Goal: Task Accomplishment & Management: Manage account settings

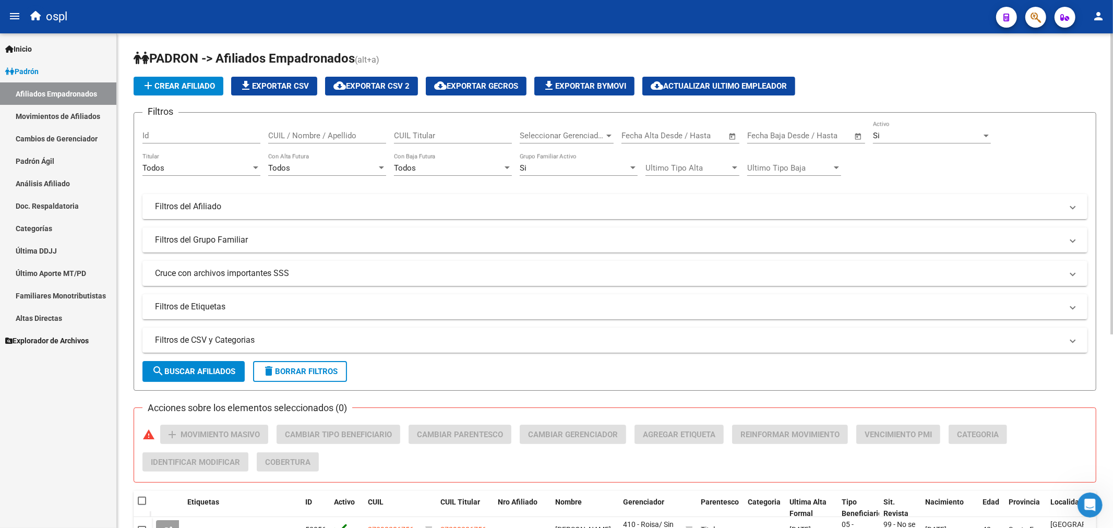
click at [207, 324] on form "Filtros Id CUIL / Nombre / Apellido CUIL Titular Seleccionar Gerenciador Selecc…" at bounding box center [615, 251] width 963 height 279
click at [208, 338] on mat-panel-title "Filtros de CSV y Categorias" at bounding box center [609, 340] width 908 height 11
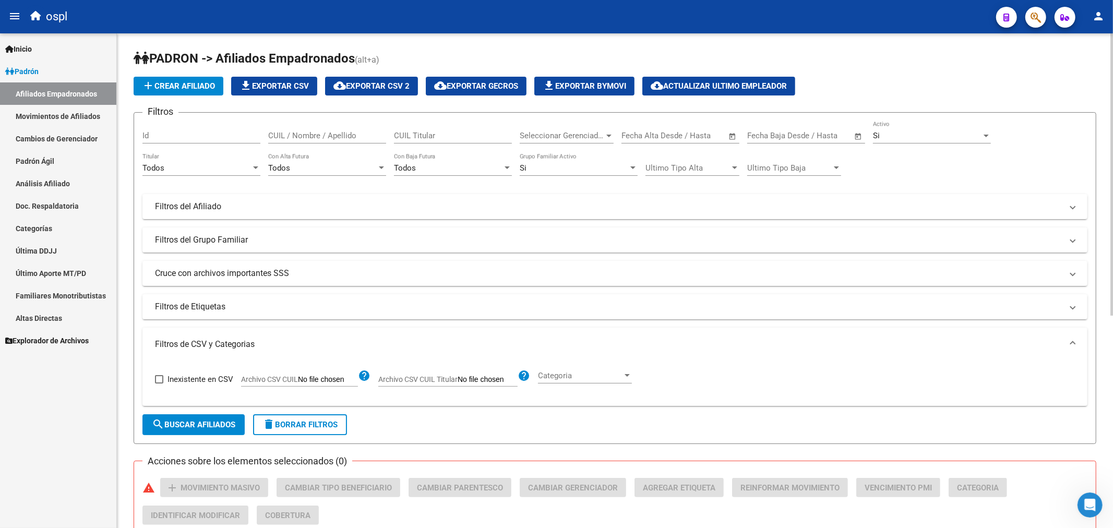
click at [425, 168] on div "Todos" at bounding box center [448, 167] width 109 height 9
click at [336, 169] on div at bounding box center [556, 264] width 1113 height 528
click at [185, 174] on div "Todos Titular" at bounding box center [202, 164] width 118 height 22
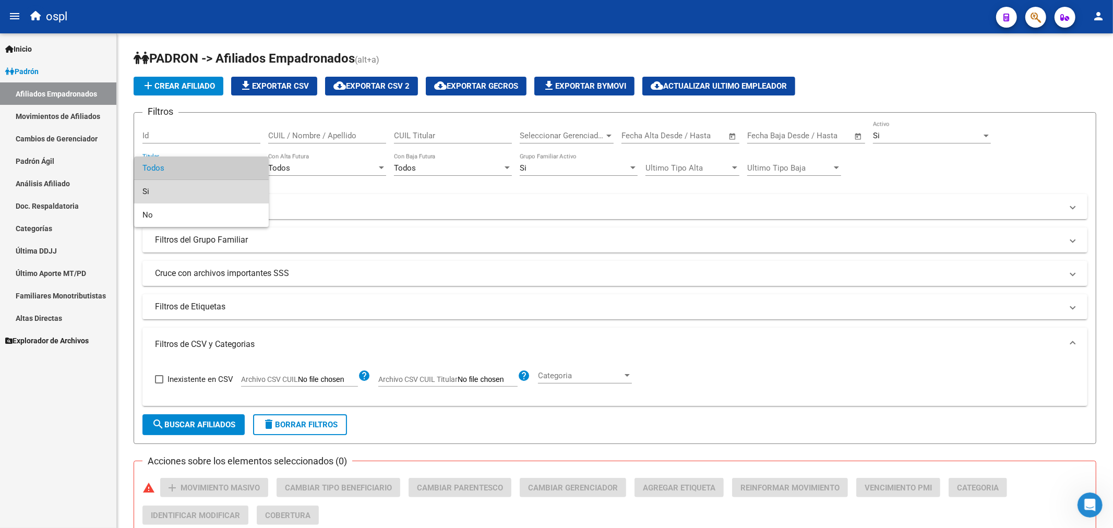
click at [197, 197] on span "Si" at bounding box center [202, 191] width 118 height 23
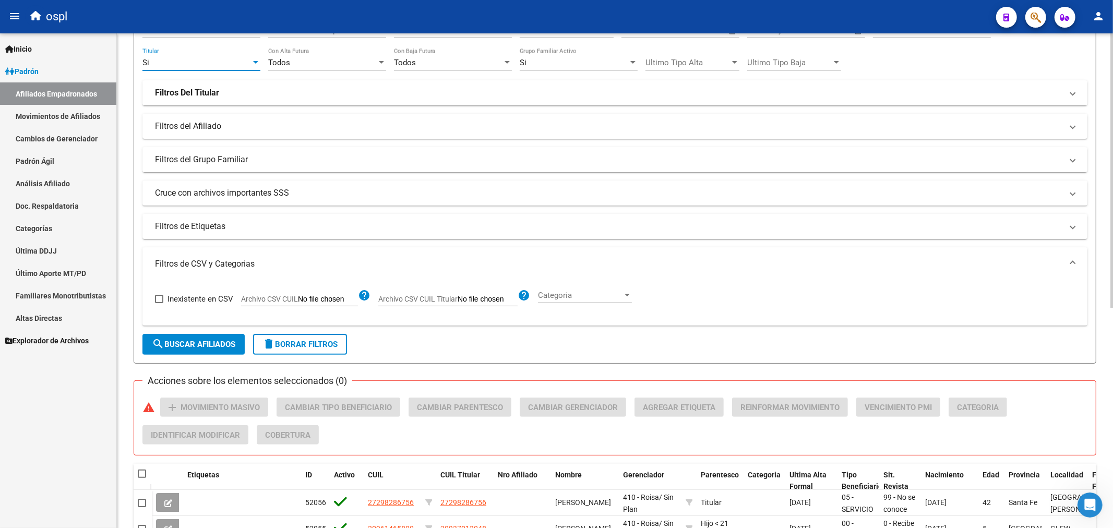
scroll to position [116, 0]
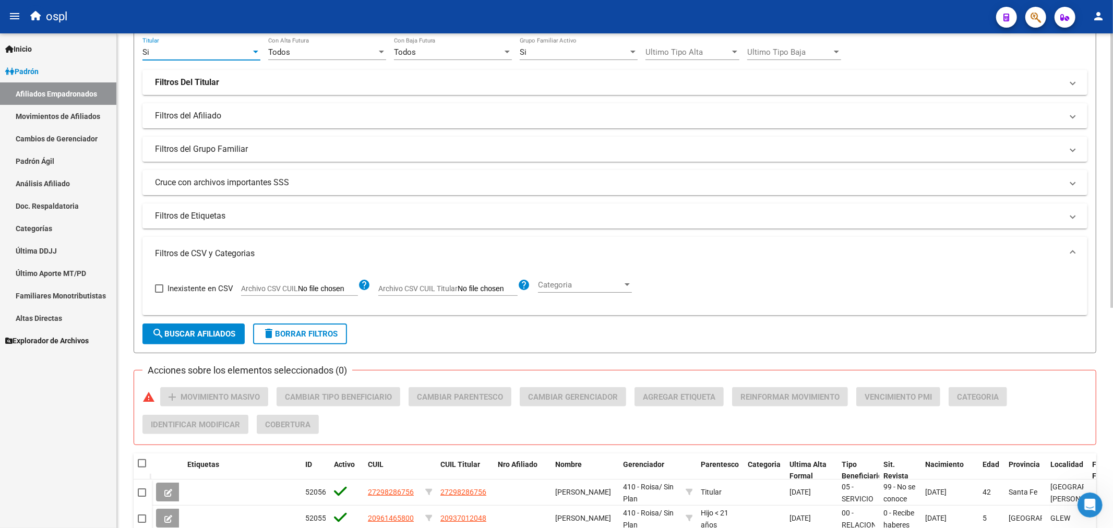
click at [310, 290] on input "Archivo CSV CUIL" at bounding box center [328, 288] width 60 height 9
type input "C:\fakepath\bajas_padrón.csv"
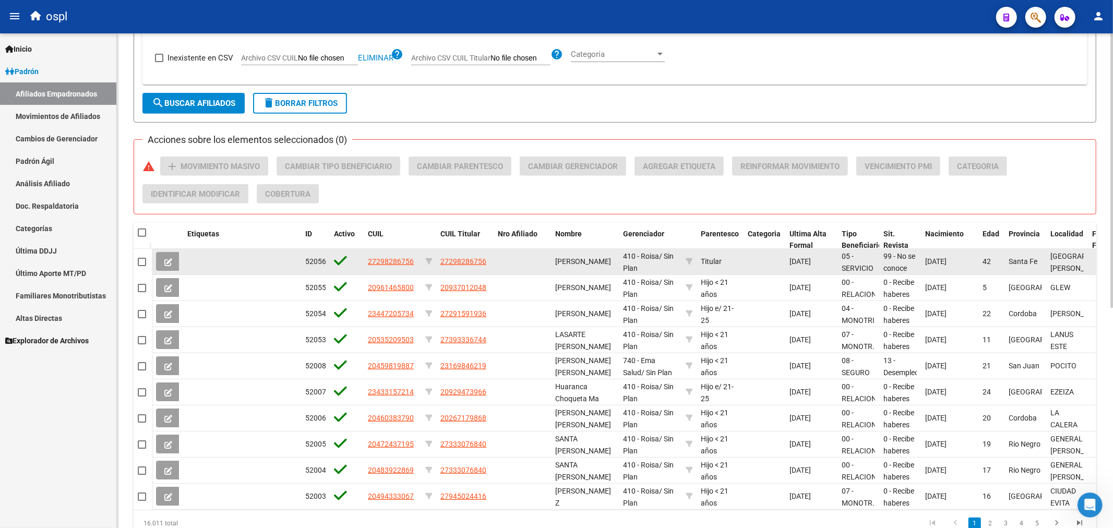
scroll to position [348, 0]
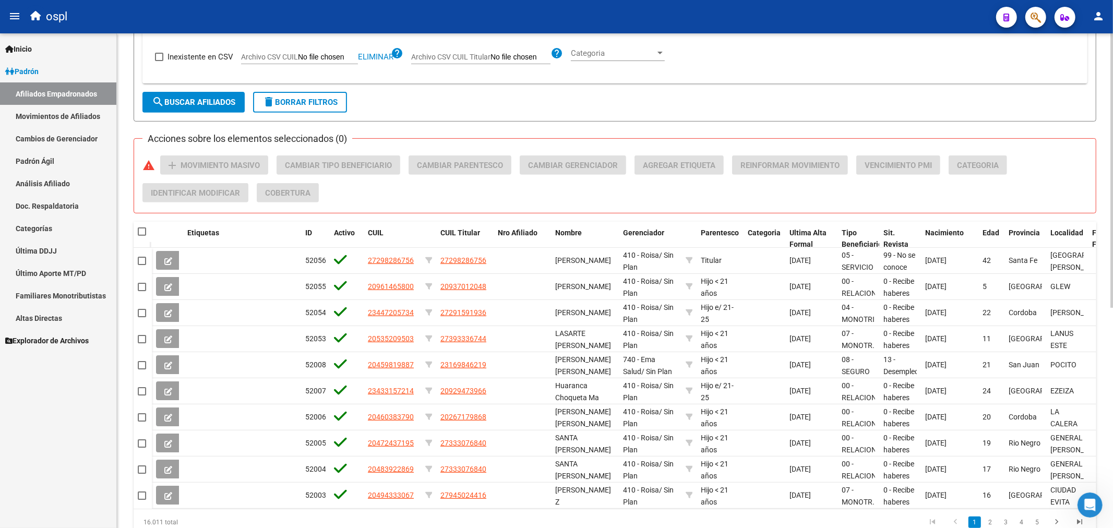
click at [190, 99] on span "search Buscar Afiliados" at bounding box center [194, 102] width 84 height 9
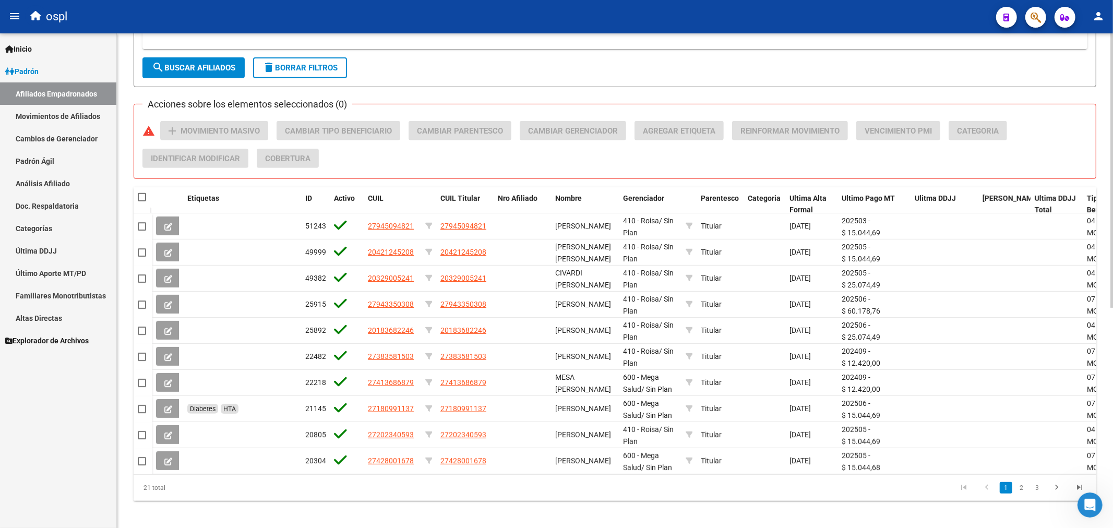
scroll to position [397, 0]
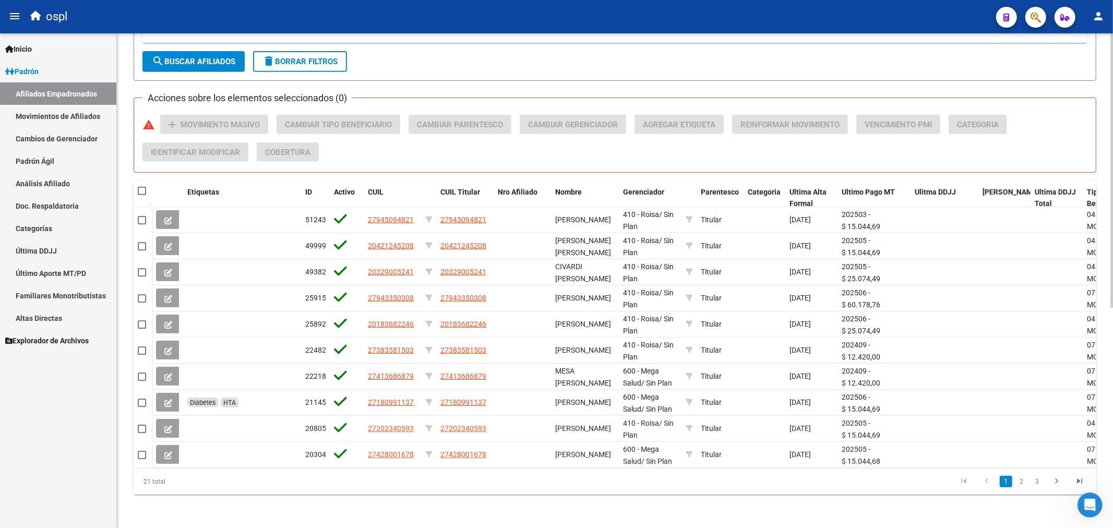
click at [142, 187] on span at bounding box center [142, 191] width 8 height 8
click at [142, 195] on input "checkbox" at bounding box center [141, 195] width 1 height 1
checkbox input "true"
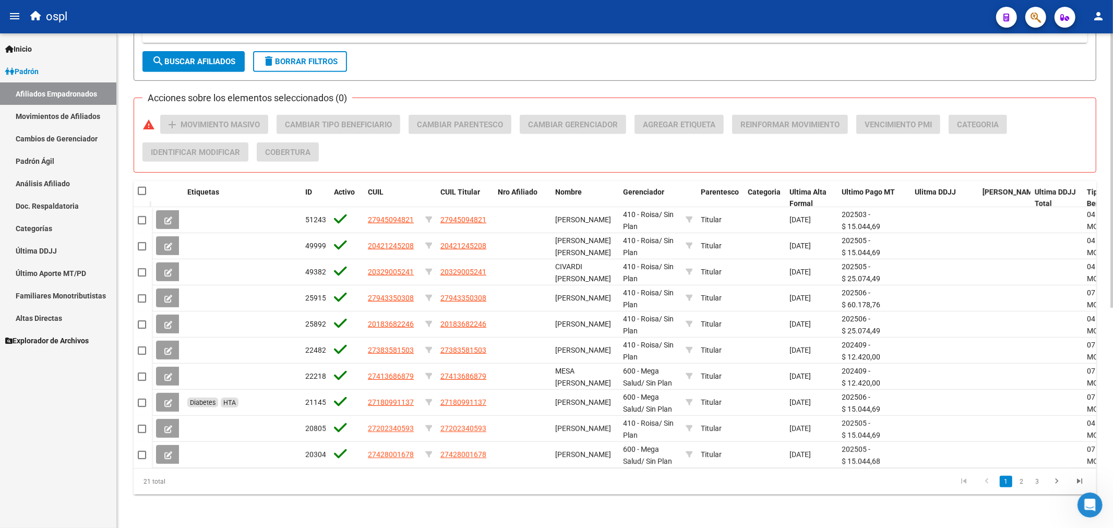
checkbox input "true"
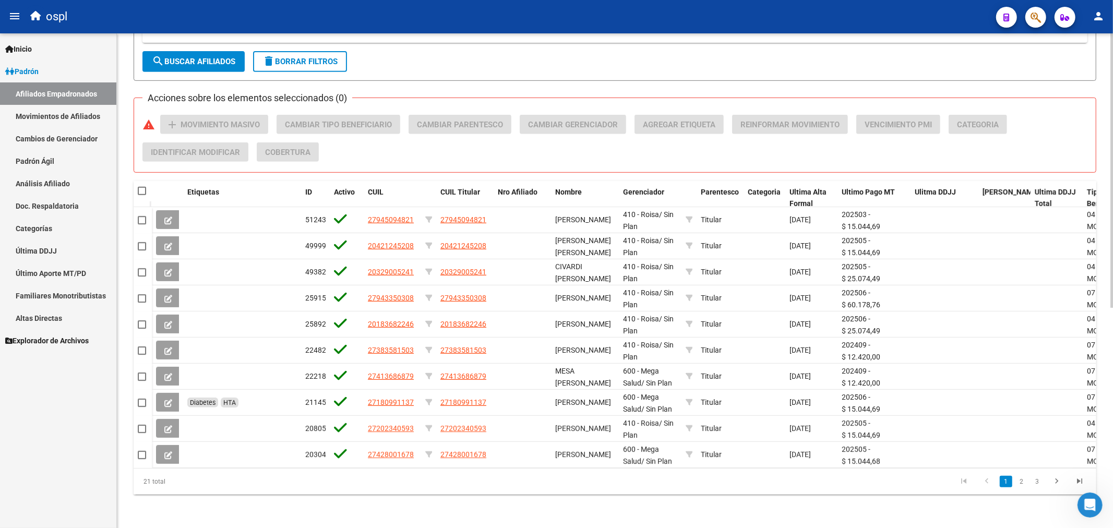
checkbox input "true"
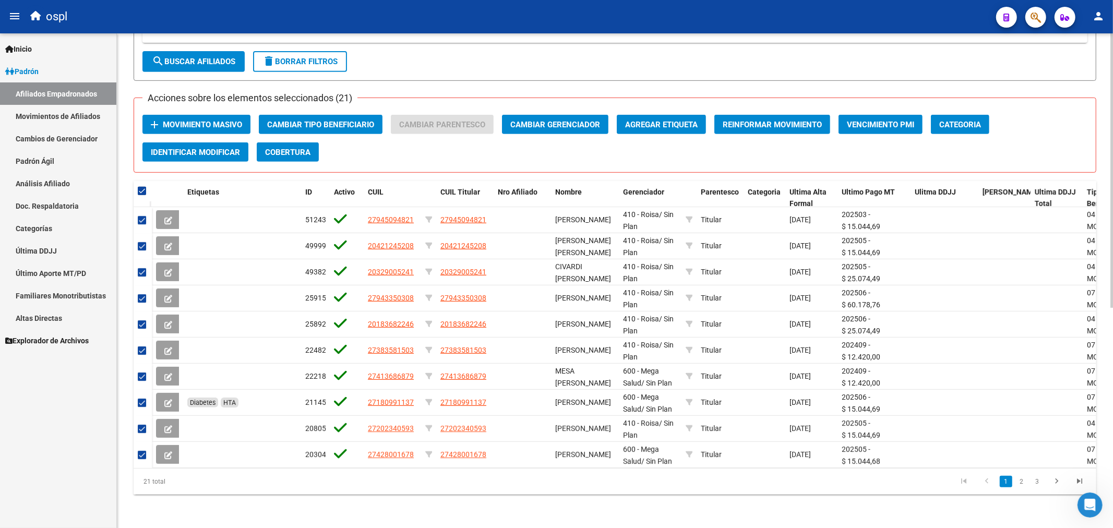
click at [211, 120] on span "Movimiento Masivo" at bounding box center [202, 124] width 79 height 9
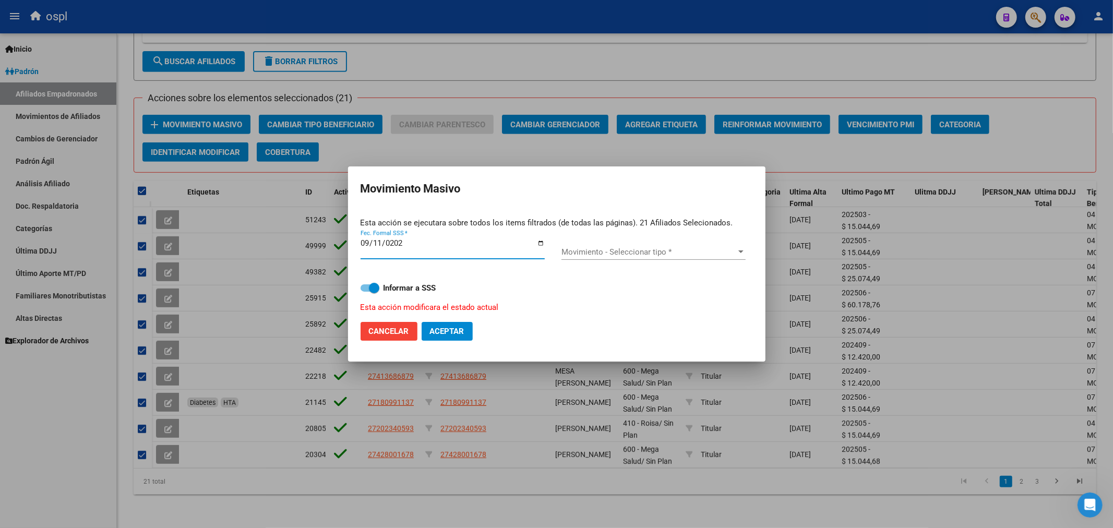
type input "[DATE]"
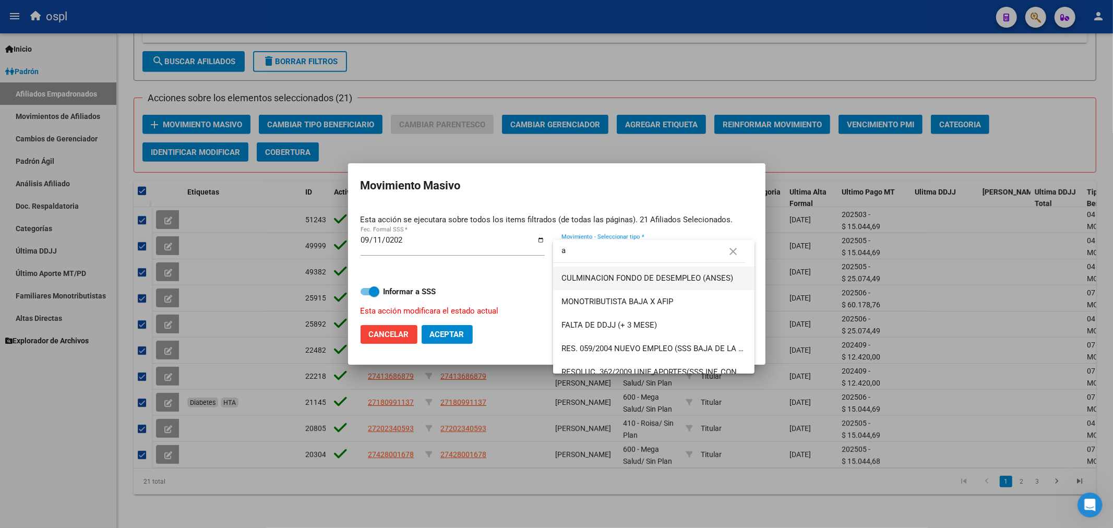
scroll to position [0, 0]
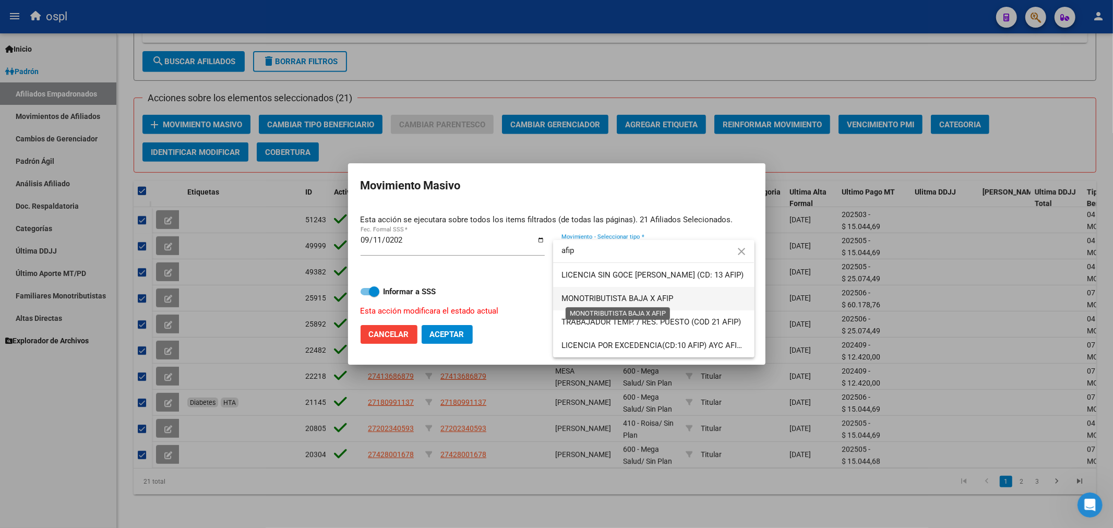
type input "afip"
click at [656, 300] on span "MONOTRIBUTISTA BAJA X AFIP" at bounding box center [618, 298] width 112 height 9
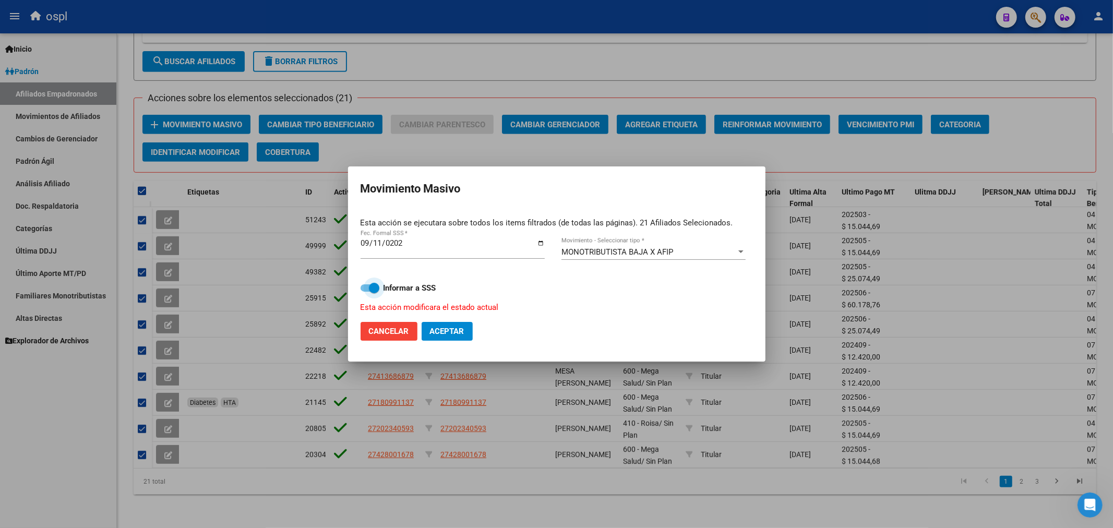
click at [376, 291] on span at bounding box center [374, 288] width 10 height 10
click at [366, 292] on input "Informar a SSS" at bounding box center [365, 292] width 1 height 1
checkbox input "false"
click at [438, 338] on button "Aceptar" at bounding box center [447, 331] width 51 height 19
checkbox input "false"
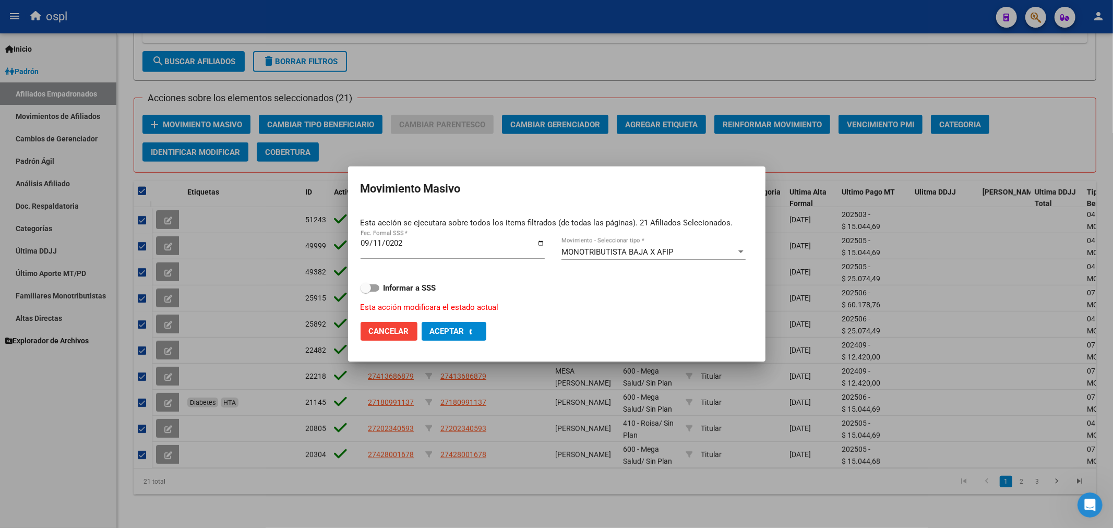
checkbox input "false"
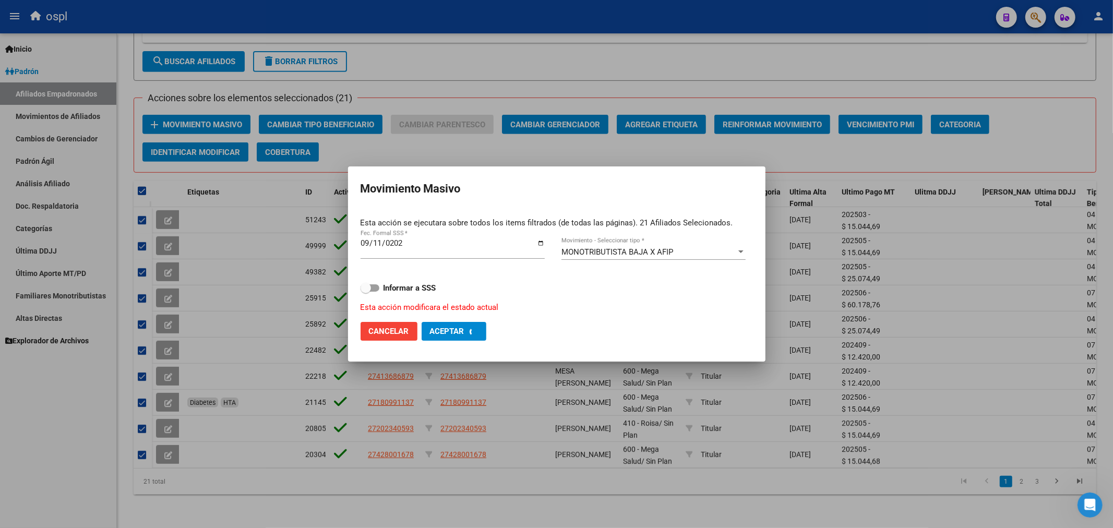
checkbox input "false"
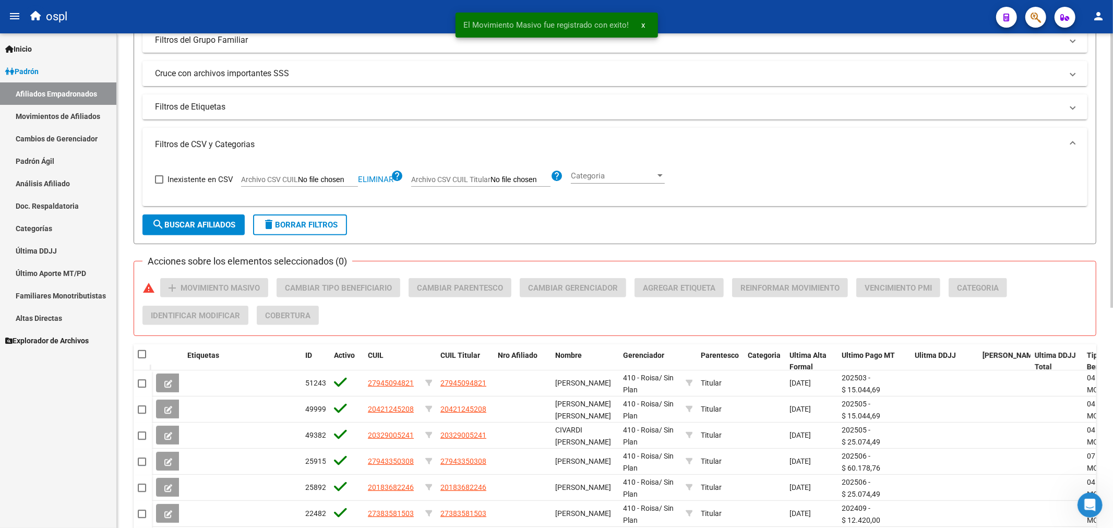
scroll to position [49, 0]
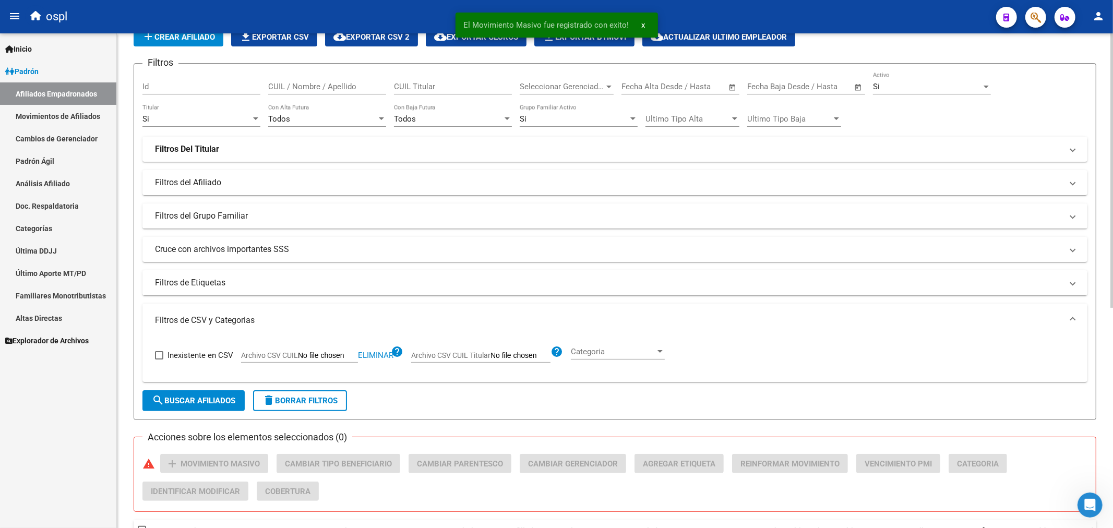
click at [220, 400] on span "search Buscar Afiliados" at bounding box center [194, 400] width 84 height 9
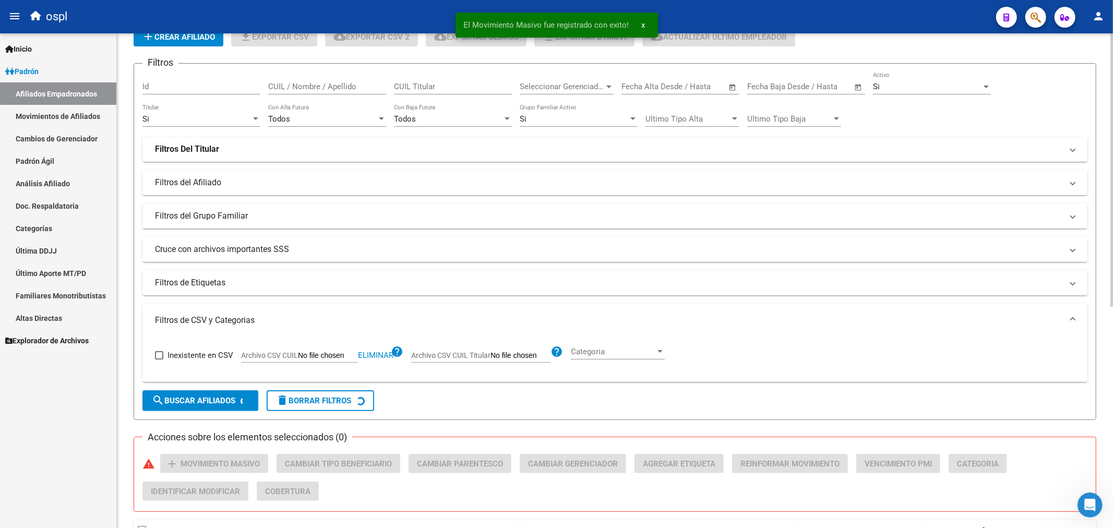
scroll to position [153, 0]
